Goal: Task Accomplishment & Management: Use online tool/utility

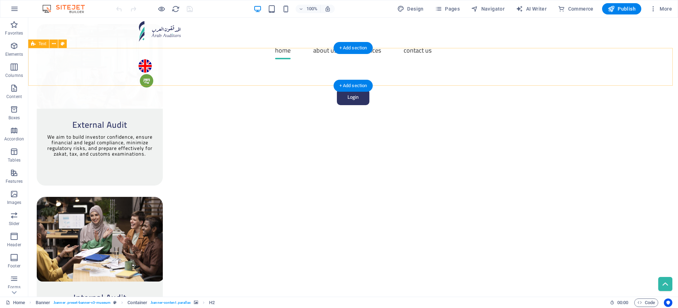
scroll to position [1008, 0]
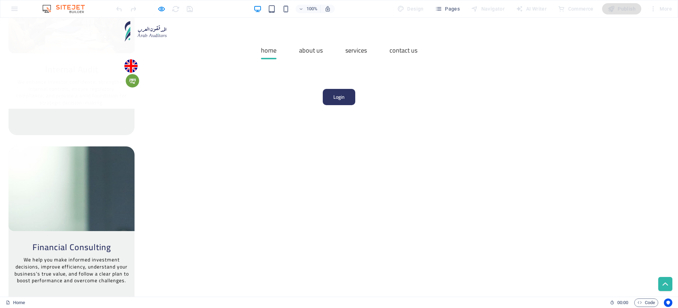
scroll to position [1173, 0]
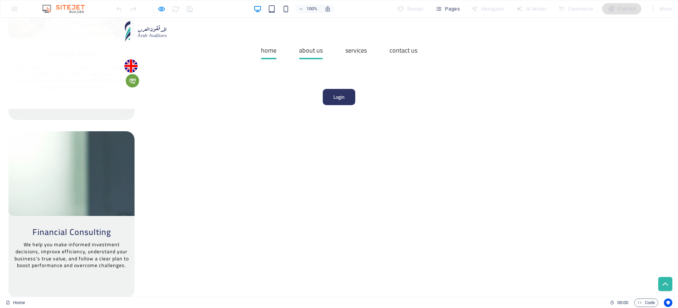
click at [299, 42] on link "About Us" at bounding box center [311, 51] width 24 height 18
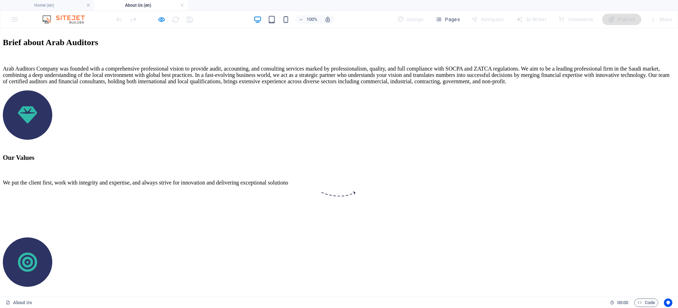
scroll to position [568, 0]
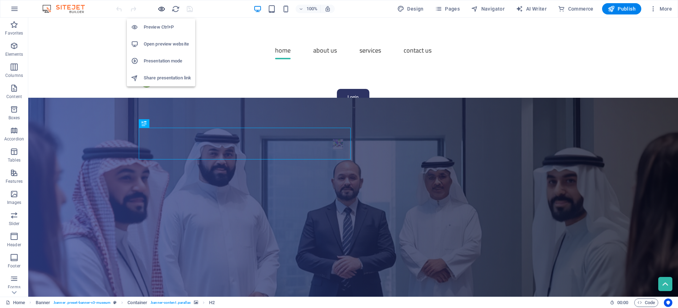
click at [159, 7] on icon "button" at bounding box center [161, 9] width 8 height 8
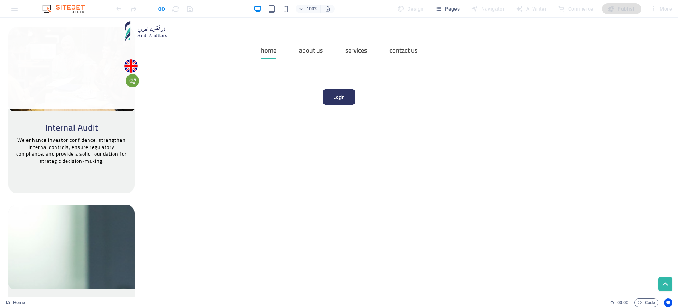
scroll to position [1100, 0]
click at [299, 42] on link "About Us" at bounding box center [311, 51] width 24 height 18
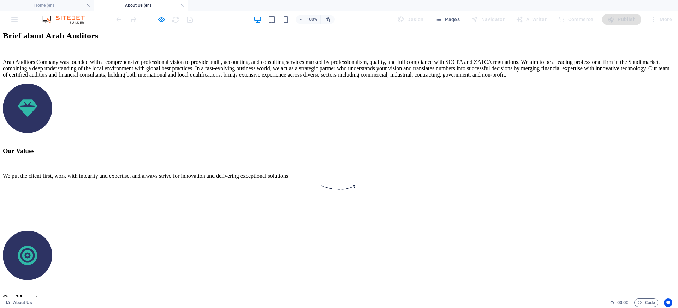
scroll to position [574, 0]
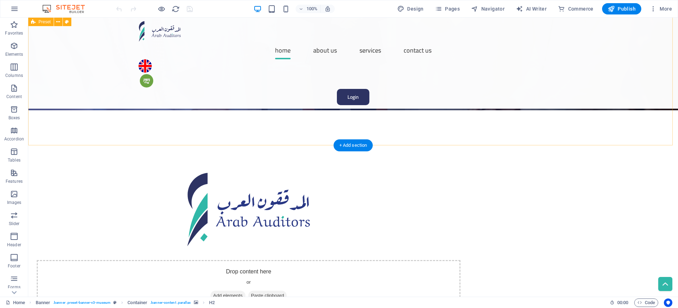
scroll to position [281, 0]
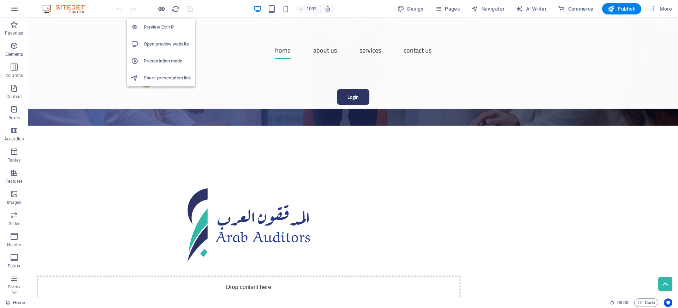
click at [162, 7] on icon "button" at bounding box center [161, 9] width 8 height 8
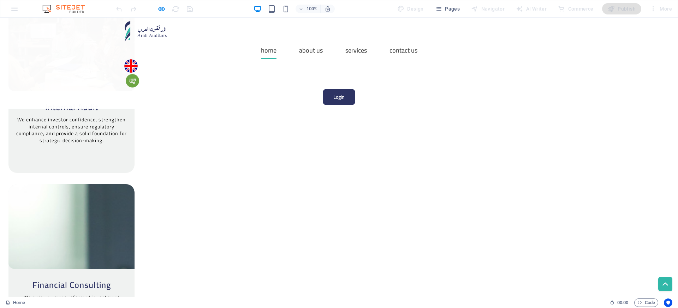
scroll to position [1126, 0]
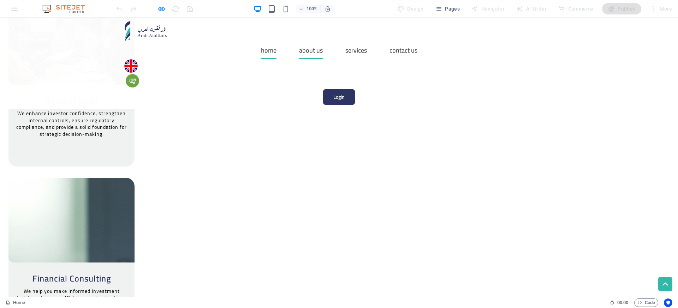
click at [299, 42] on link "About Us" at bounding box center [311, 51] width 24 height 18
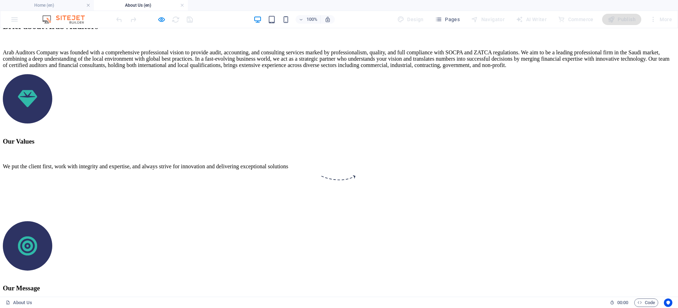
scroll to position [584, 0]
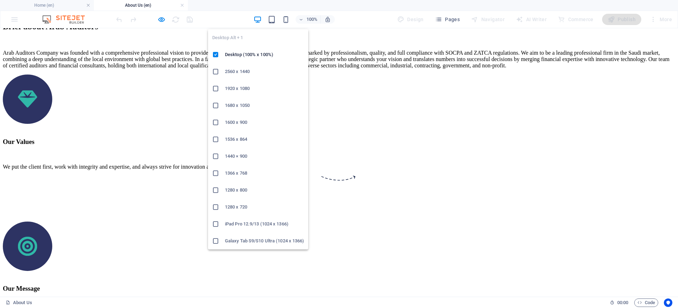
click at [0, 0] on icon "button" at bounding box center [0, 0] width 0 height 0
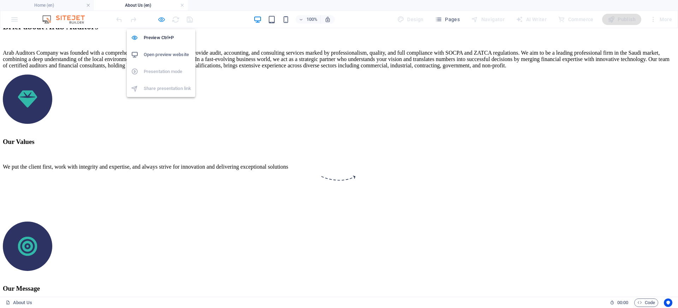
click at [162, 22] on icon "button" at bounding box center [161, 20] width 8 height 8
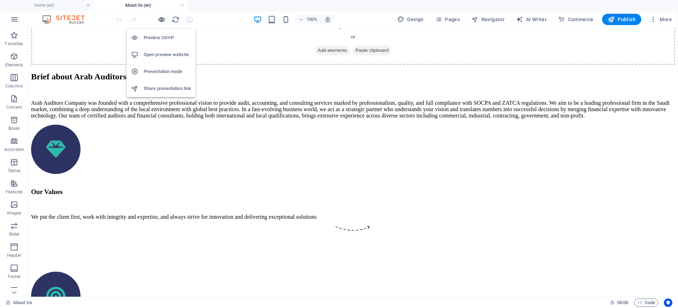
click at [162, 22] on icon "button" at bounding box center [161, 20] width 8 height 8
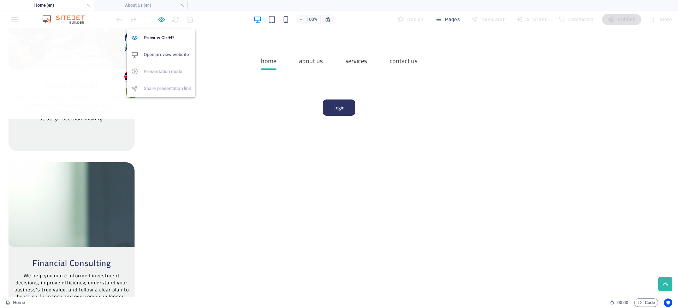
click at [160, 22] on icon "button" at bounding box center [161, 20] width 8 height 8
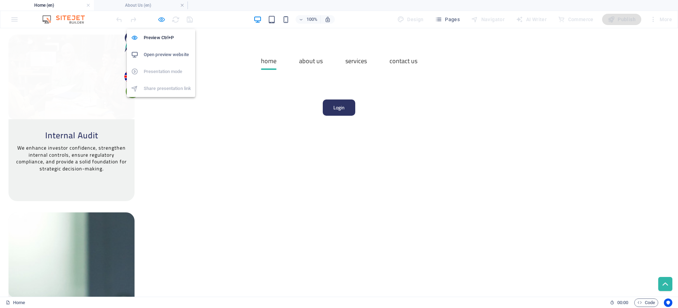
scroll to position [1386, 0]
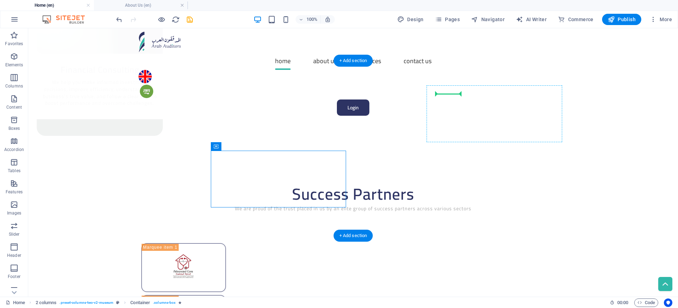
drag, startPoint x: 249, startPoint y: 176, endPoint x: 445, endPoint y: 108, distance: 207.7
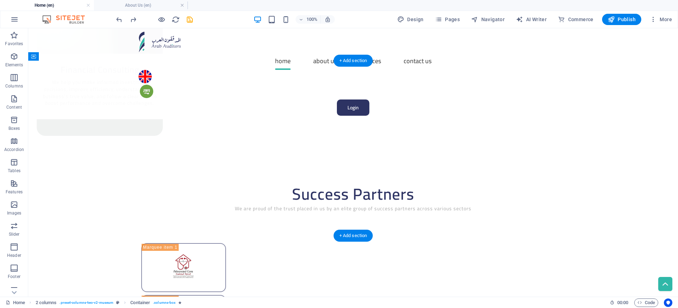
drag, startPoint x: 251, startPoint y: 174, endPoint x: 428, endPoint y: 116, distance: 185.8
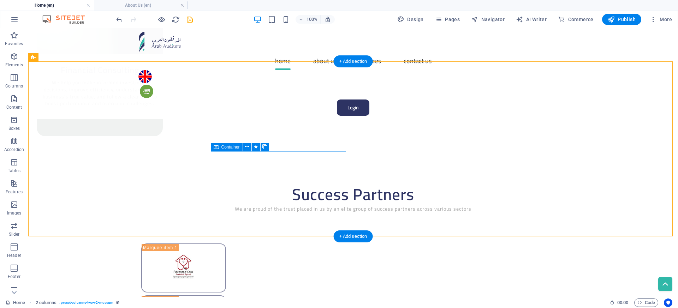
scroll to position [1385, 0]
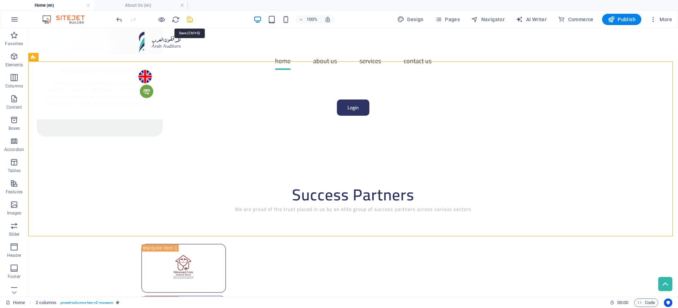
click at [191, 21] on icon "save" at bounding box center [324, 212] width 429 height 781
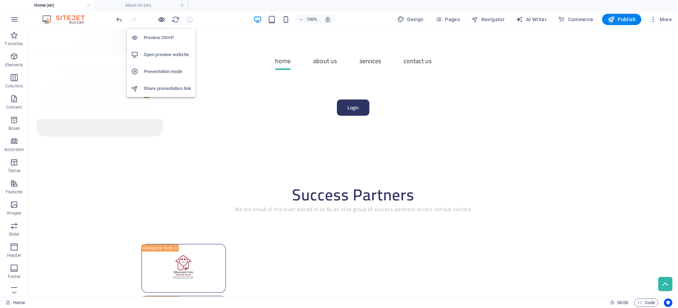
click at [160, 22] on icon "button" at bounding box center [161, 20] width 8 height 8
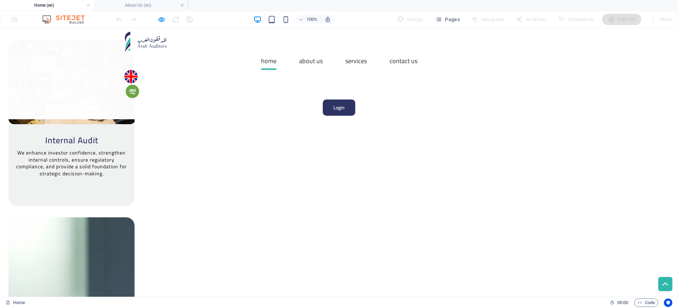
scroll to position [1092, 0]
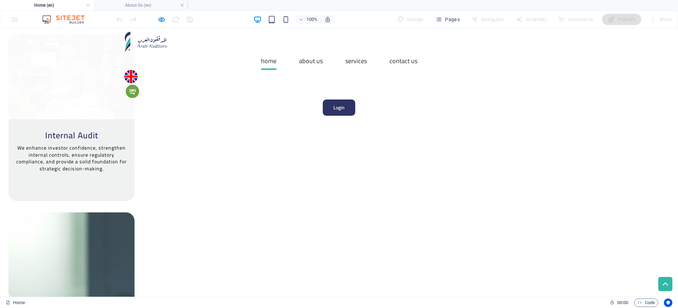
click at [162, 22] on icon "button" at bounding box center [161, 20] width 8 height 8
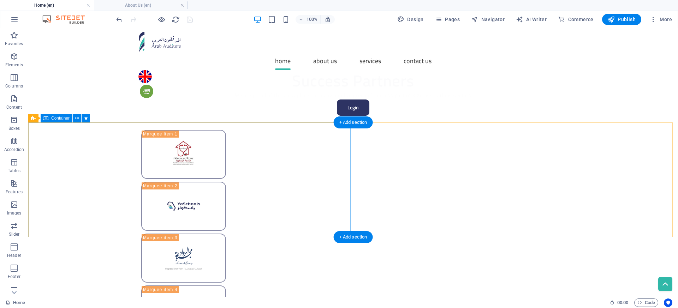
scroll to position [1471, 0]
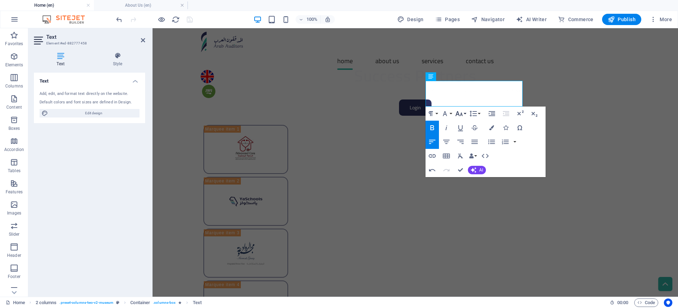
click at [463, 115] on icon "button" at bounding box center [459, 113] width 8 height 8
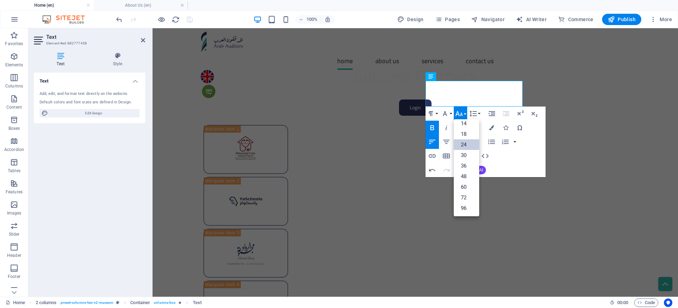
scroll to position [57, 0]
click at [465, 137] on link "18" at bounding box center [466, 134] width 25 height 11
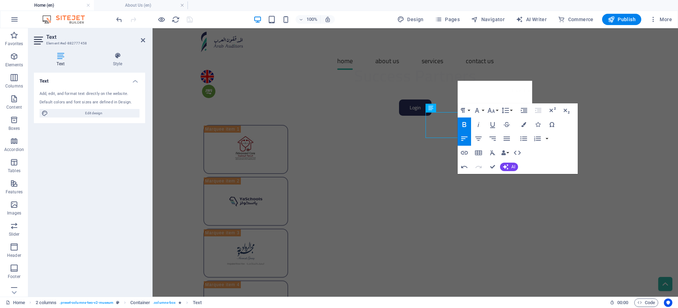
scroll to position [1473, 0]
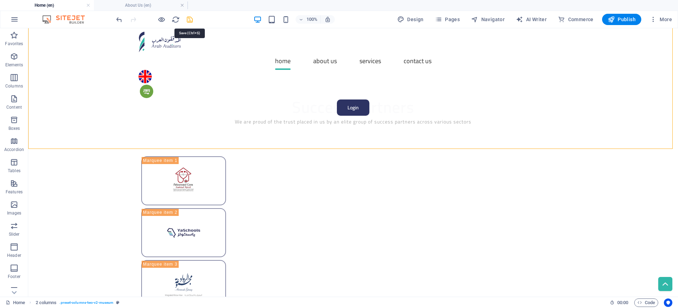
click at [189, 18] on icon "save" at bounding box center [190, 20] width 8 height 8
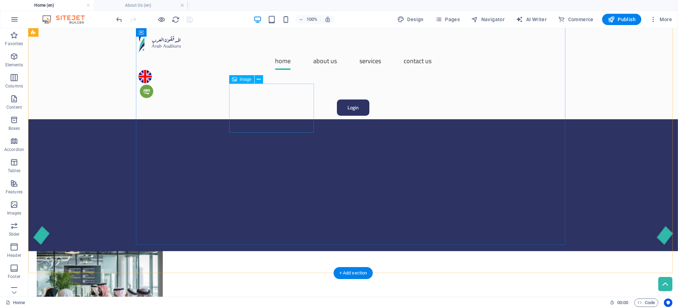
scroll to position [748, 0]
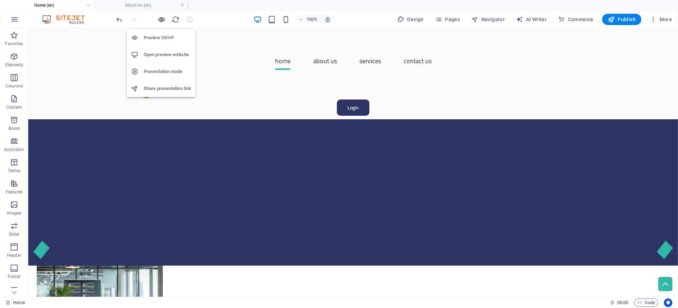
click at [161, 19] on icon "button" at bounding box center [161, 20] width 8 height 8
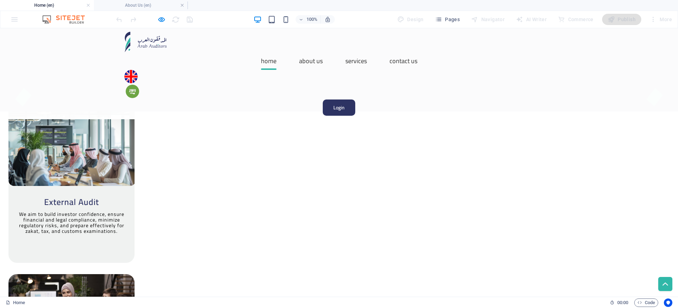
scroll to position [853, 0]
click at [139, 85] on img at bounding box center [132, 91] width 13 height 13
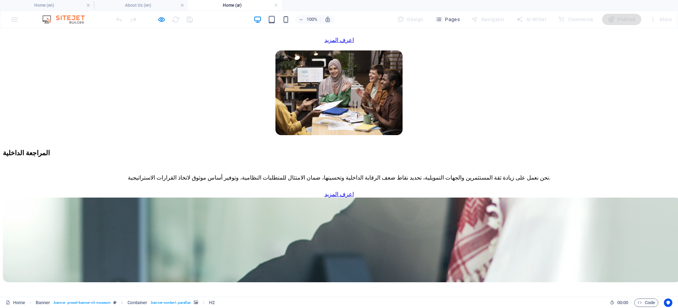
scroll to position [1039, 0]
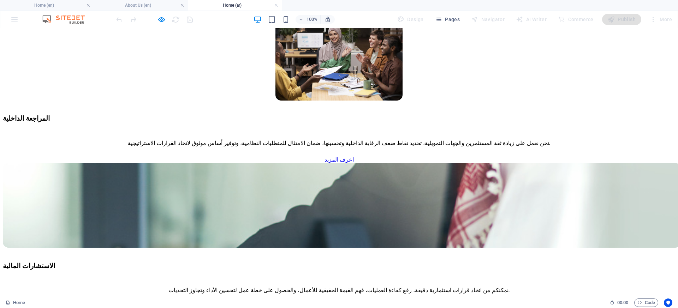
scroll to position [1073, 0]
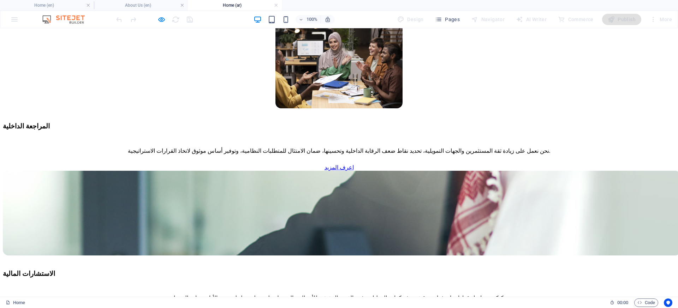
scroll to position [1066, 0]
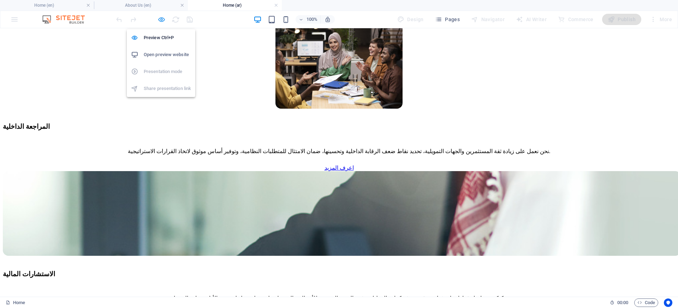
click at [162, 18] on icon "button" at bounding box center [161, 20] width 8 height 8
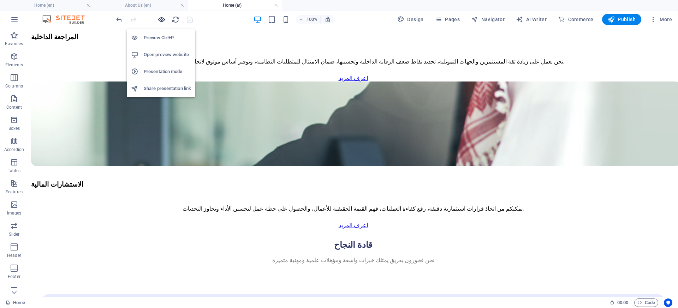
click at [162, 18] on icon "button" at bounding box center [161, 20] width 8 height 8
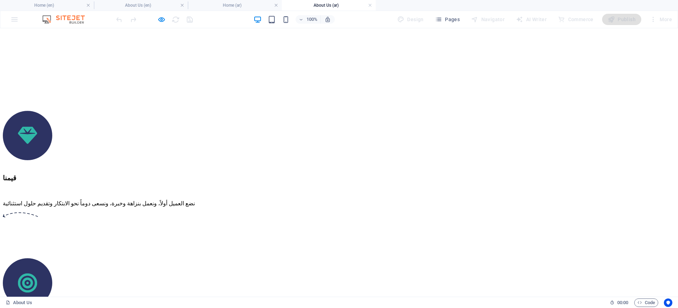
scroll to position [526, 0]
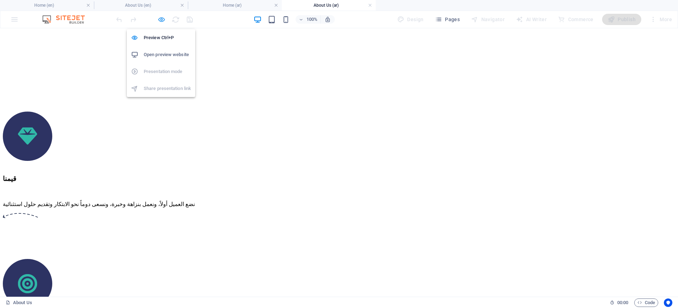
click at [161, 20] on icon "button" at bounding box center [161, 20] width 8 height 8
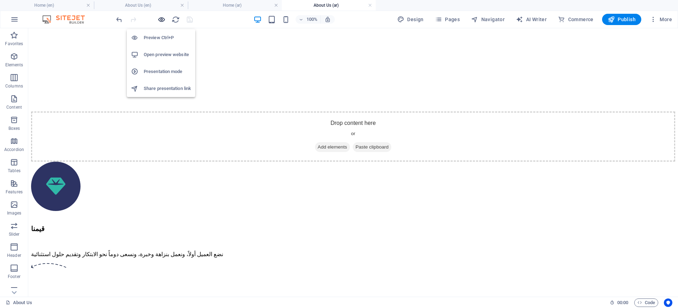
click at [161, 19] on icon "button" at bounding box center [161, 20] width 8 height 8
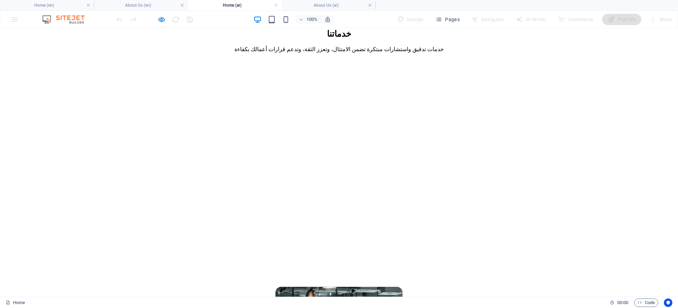
scroll to position [638, 0]
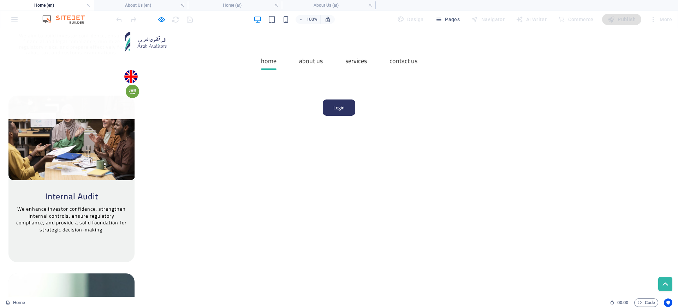
scroll to position [1114, 0]
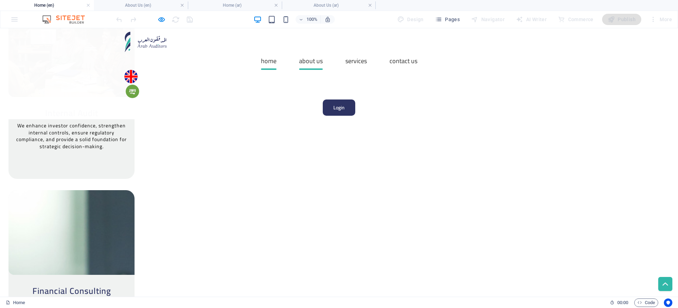
click at [301, 52] on link "About Us" at bounding box center [311, 61] width 24 height 18
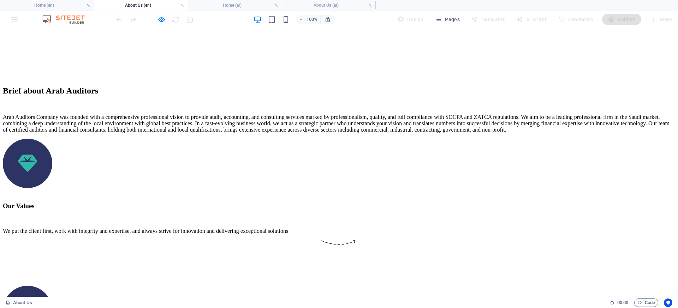
scroll to position [521, 0]
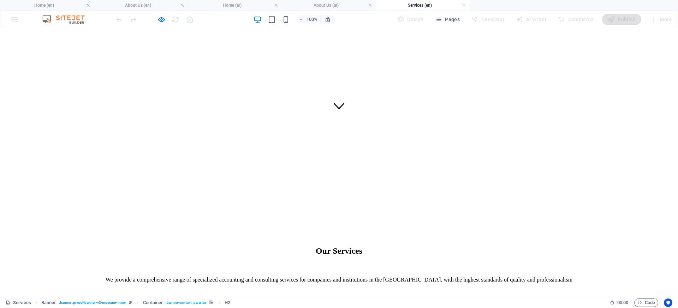
scroll to position [186, 0]
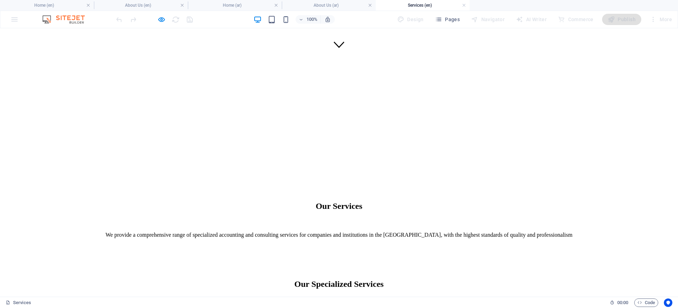
scroll to position [231, 0]
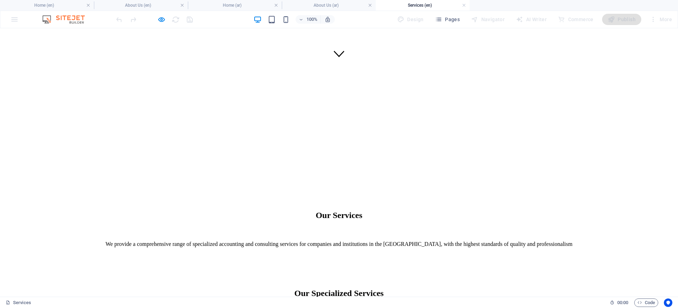
click at [159, 20] on icon "button" at bounding box center [161, 20] width 8 height 8
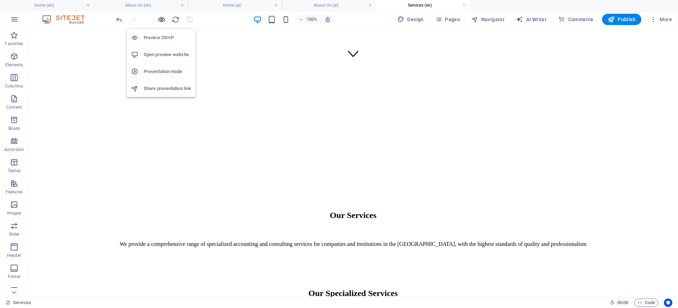
click at [159, 20] on icon "button" at bounding box center [161, 20] width 8 height 8
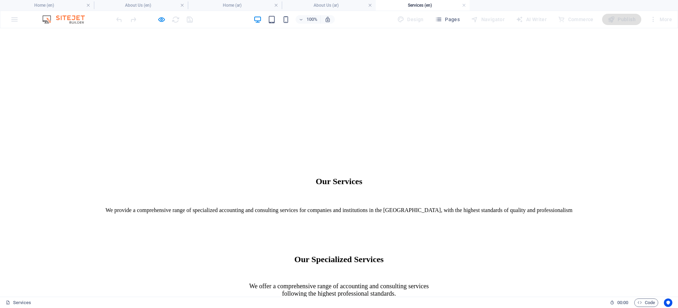
scroll to position [264, 0]
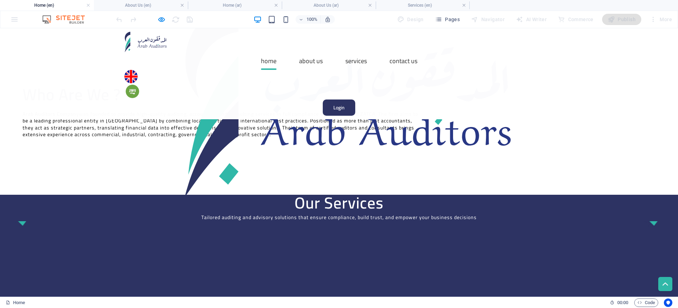
scroll to position [439, 0]
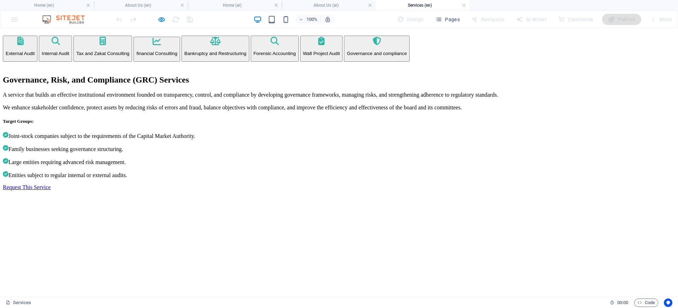
scroll to position [544, 0]
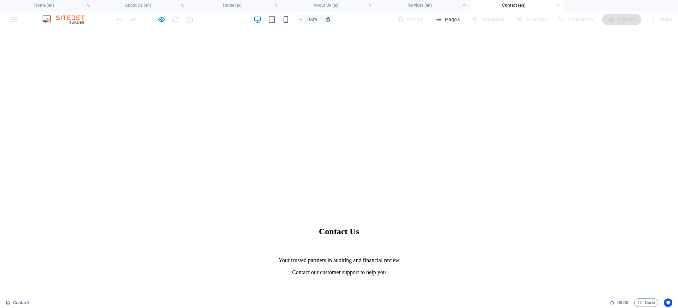
scroll to position [233, 0]
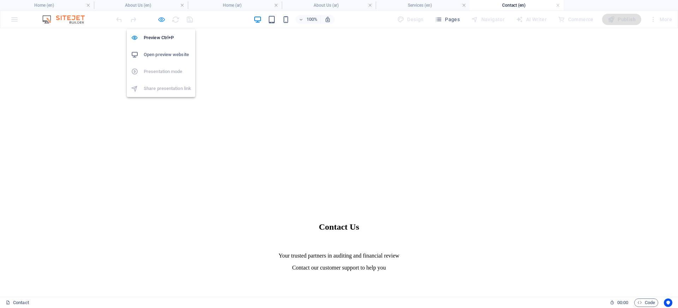
click at [162, 21] on icon "button" at bounding box center [161, 20] width 8 height 8
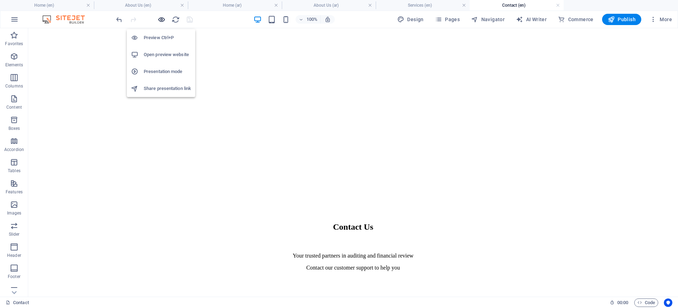
click at [162, 21] on icon "button" at bounding box center [161, 20] width 8 height 8
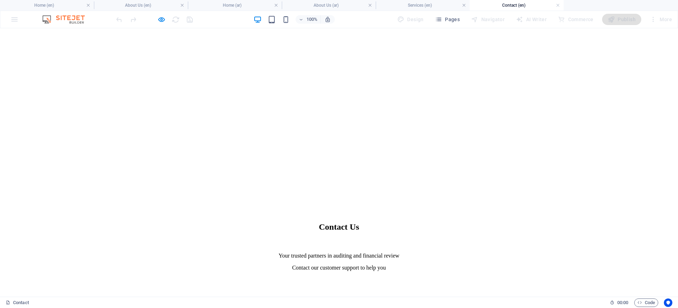
scroll to position [0, 0]
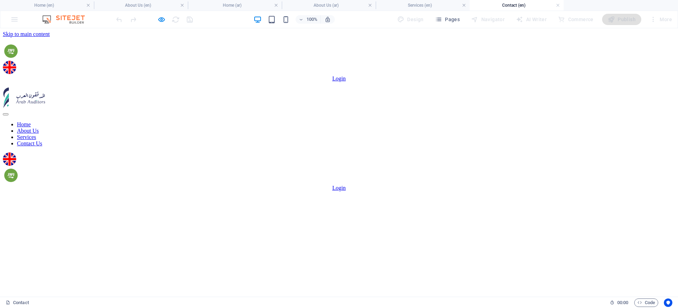
click at [45, 88] on img at bounding box center [24, 98] width 42 height 20
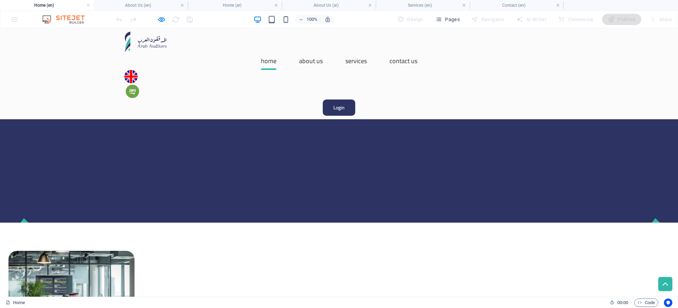
scroll to position [615, 0]
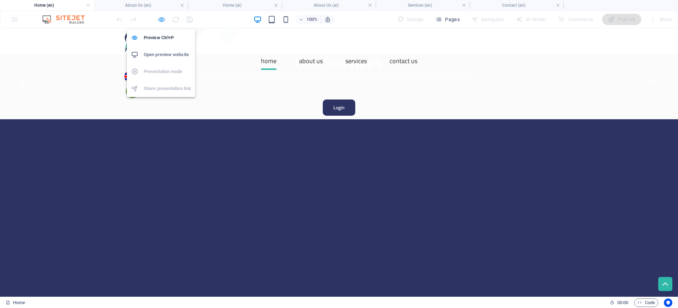
click at [160, 19] on icon "button" at bounding box center [161, 20] width 8 height 8
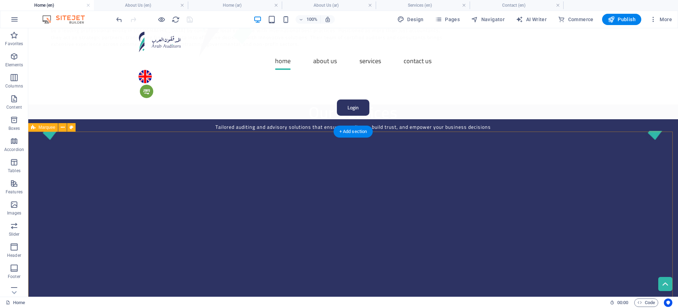
scroll to position [631, 0]
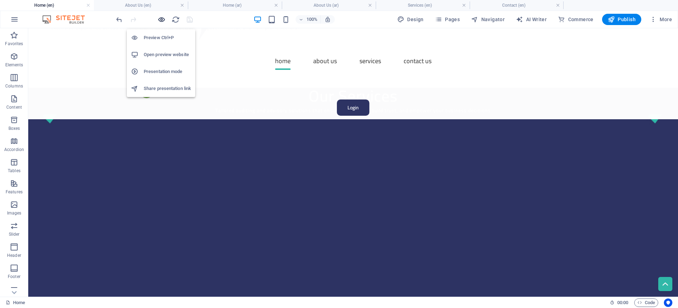
click at [162, 21] on icon "button" at bounding box center [161, 20] width 8 height 8
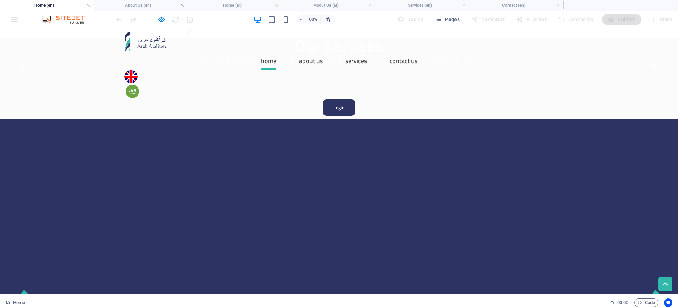
click at [139, 85] on img at bounding box center [132, 91] width 13 height 13
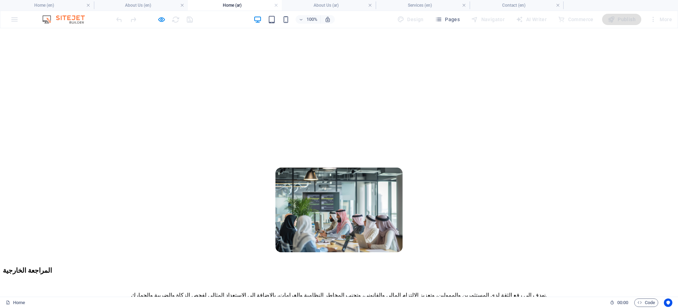
scroll to position [776, 0]
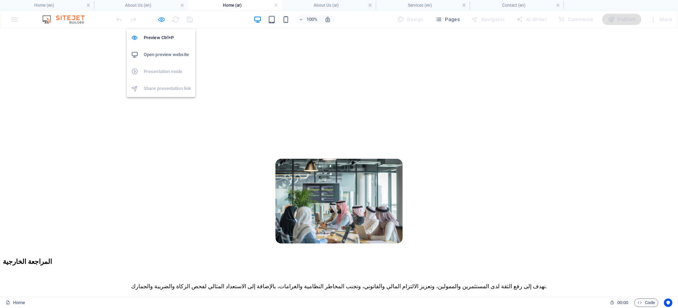
click at [160, 20] on icon "button" at bounding box center [161, 20] width 8 height 8
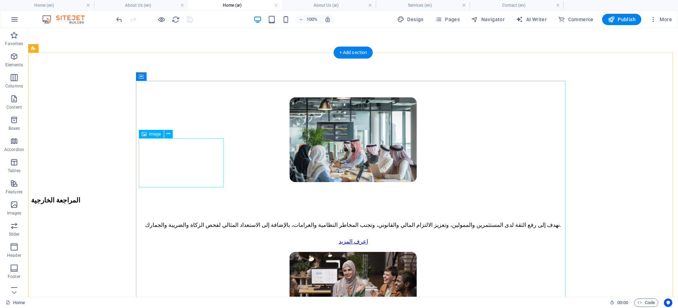
scroll to position [901, 0]
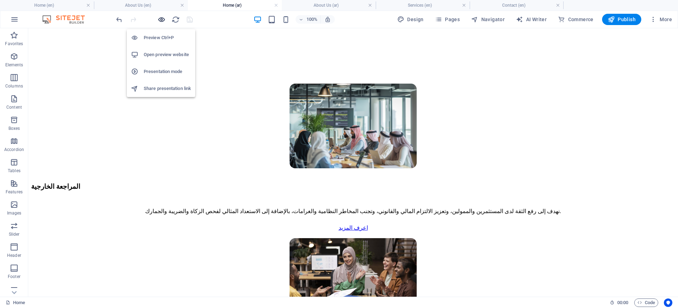
click at [164, 19] on icon "button" at bounding box center [161, 20] width 8 height 8
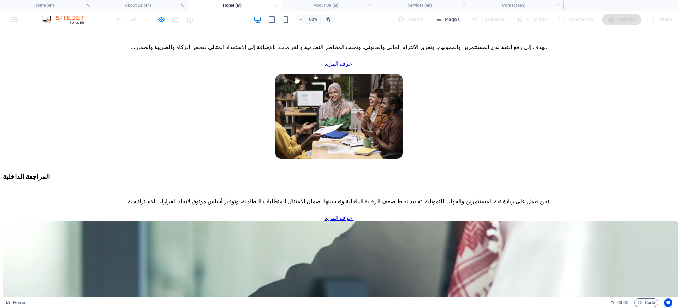
scroll to position [1013, 0]
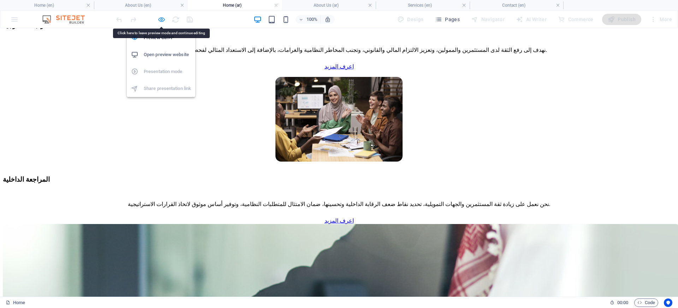
click at [161, 19] on icon "button" at bounding box center [161, 20] width 8 height 8
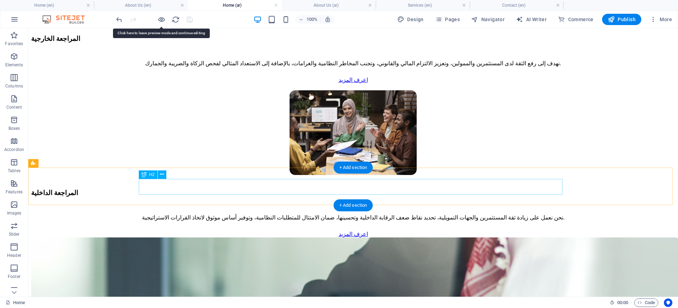
scroll to position [1060, 0]
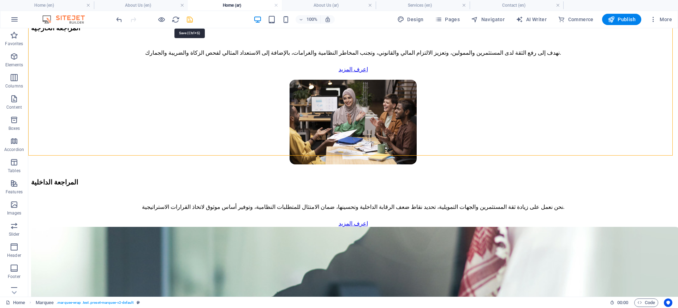
click at [189, 22] on icon "save" at bounding box center [190, 20] width 8 height 8
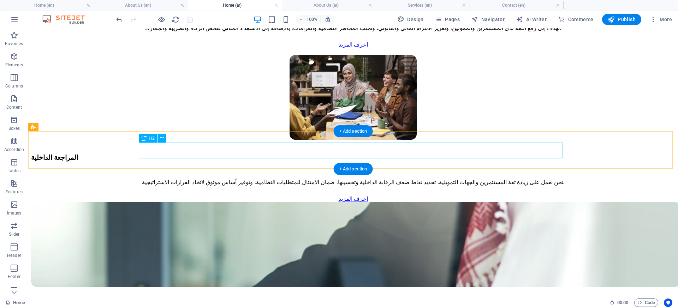
scroll to position [1083, 0]
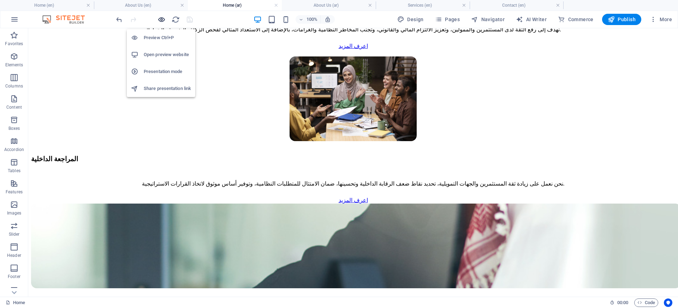
click at [161, 20] on icon "button" at bounding box center [161, 20] width 8 height 8
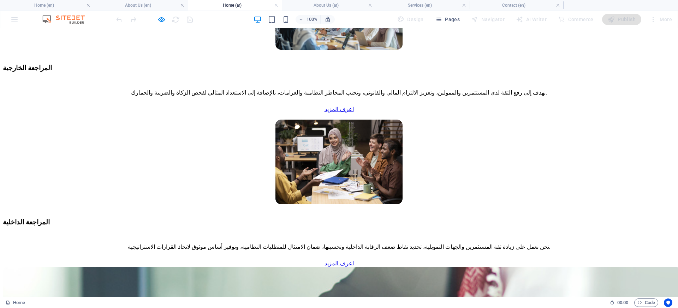
scroll to position [970, 0]
click at [162, 17] on icon "button" at bounding box center [161, 20] width 8 height 8
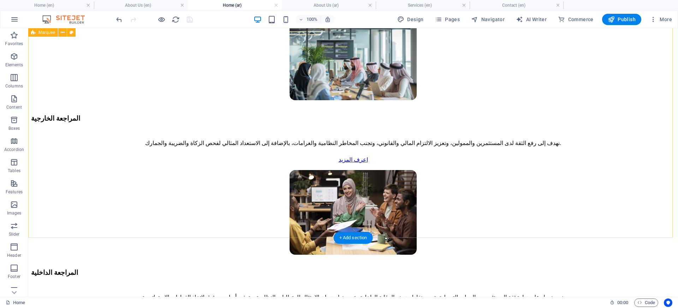
scroll to position [1005, 0]
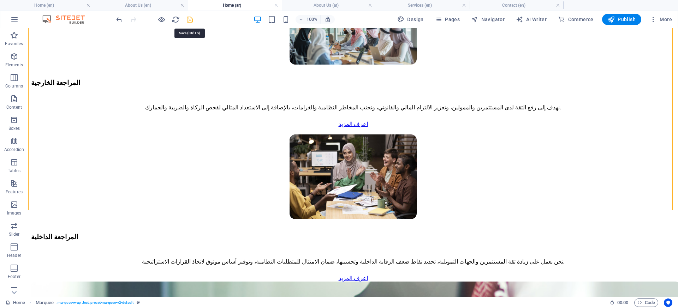
click at [191, 20] on icon "save" at bounding box center [190, 20] width 8 height 8
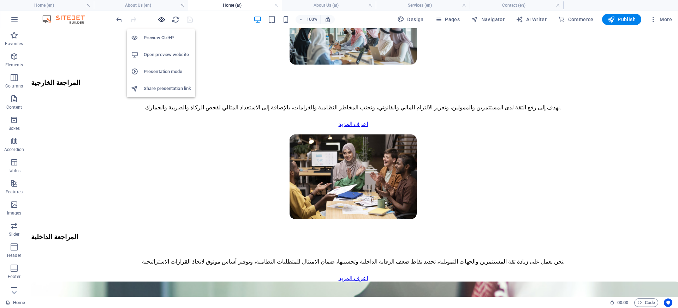
click at [160, 21] on icon "button" at bounding box center [161, 20] width 8 height 8
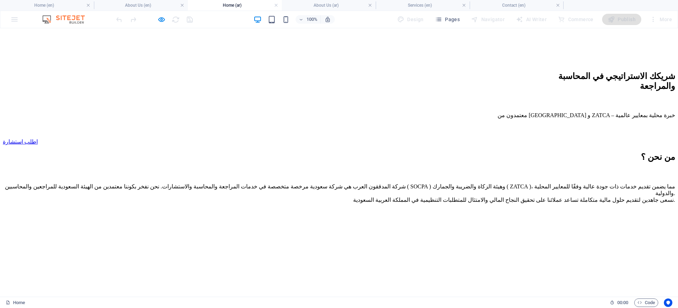
scroll to position [361, 0]
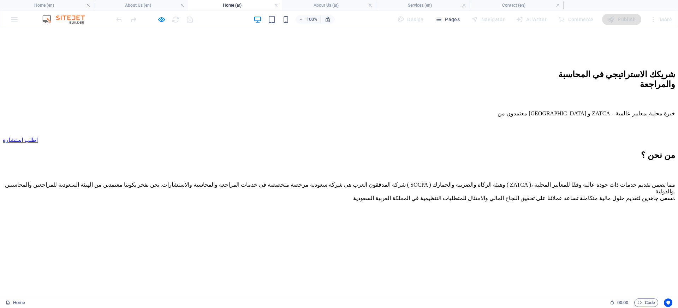
drag, startPoint x: 382, startPoint y: 41, endPoint x: 366, endPoint y: 43, distance: 16.1
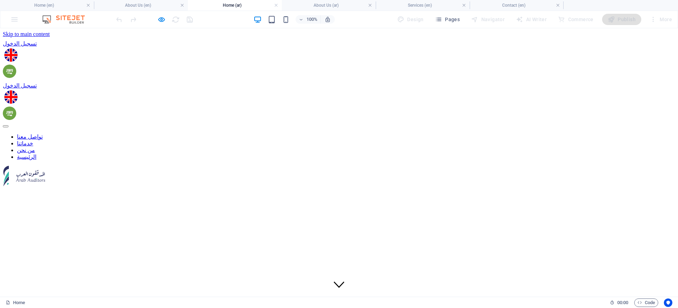
scroll to position [526, 0]
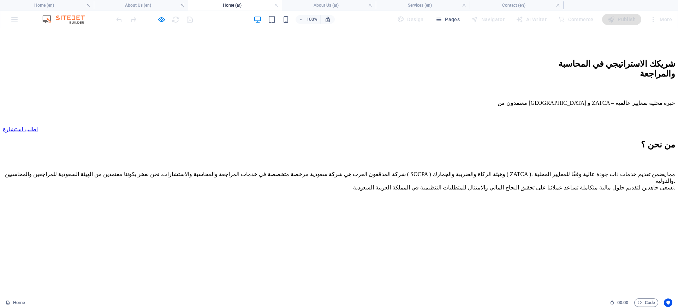
scroll to position [0, 0]
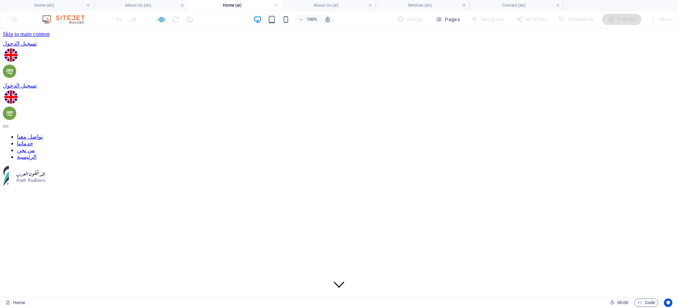
click at [35, 147] on link "من نحن" at bounding box center [26, 150] width 18 height 6
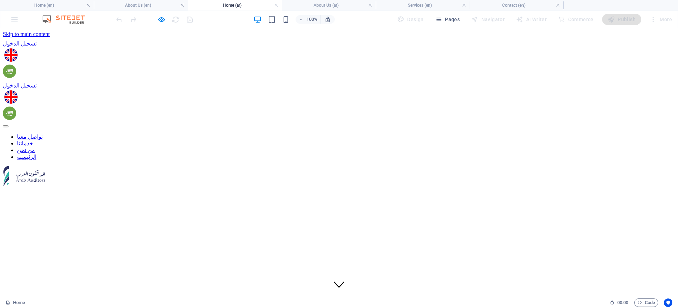
drag, startPoint x: 378, startPoint y: 42, endPoint x: 381, endPoint y: 42, distance: 3.6
click at [35, 147] on link "من نحن" at bounding box center [26, 150] width 18 height 6
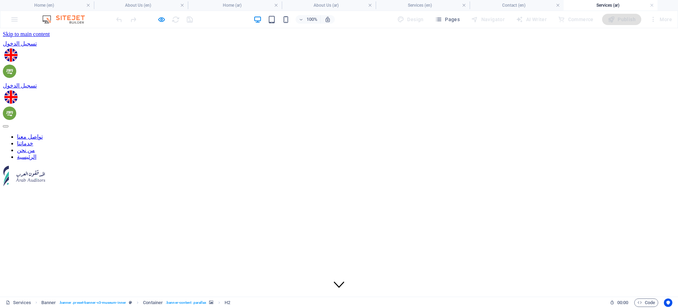
scroll to position [0, 0]
click at [165, 22] on icon "button" at bounding box center [161, 20] width 8 height 8
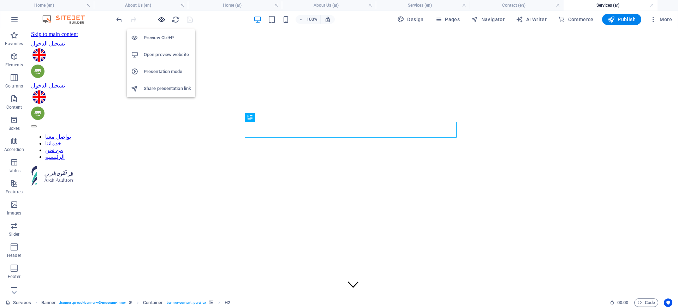
click at [162, 22] on icon "button" at bounding box center [161, 20] width 8 height 8
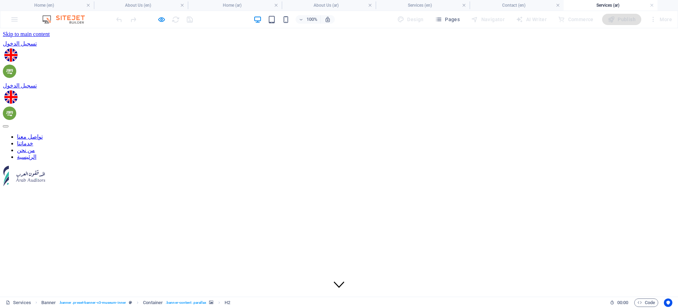
click at [36, 154] on link "الرئيسية" at bounding box center [26, 157] width 19 height 6
click at [35, 147] on link "من نحن" at bounding box center [26, 150] width 18 height 6
click at [33, 140] on link "خدماتنا" at bounding box center [25, 143] width 16 height 6
click at [43, 134] on link "تواصل معنا" at bounding box center [30, 137] width 26 height 6
